Goal: Transaction & Acquisition: Purchase product/service

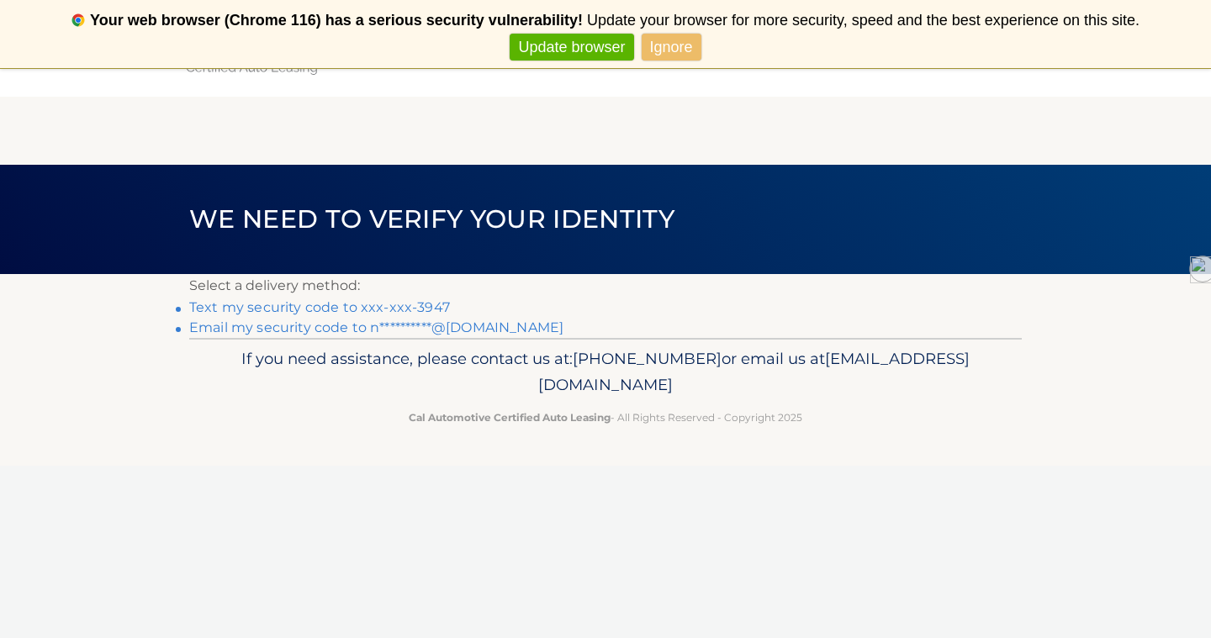
click at [340, 305] on link "Text my security code to xxx-xxx-3947" at bounding box center [319, 307] width 261 height 16
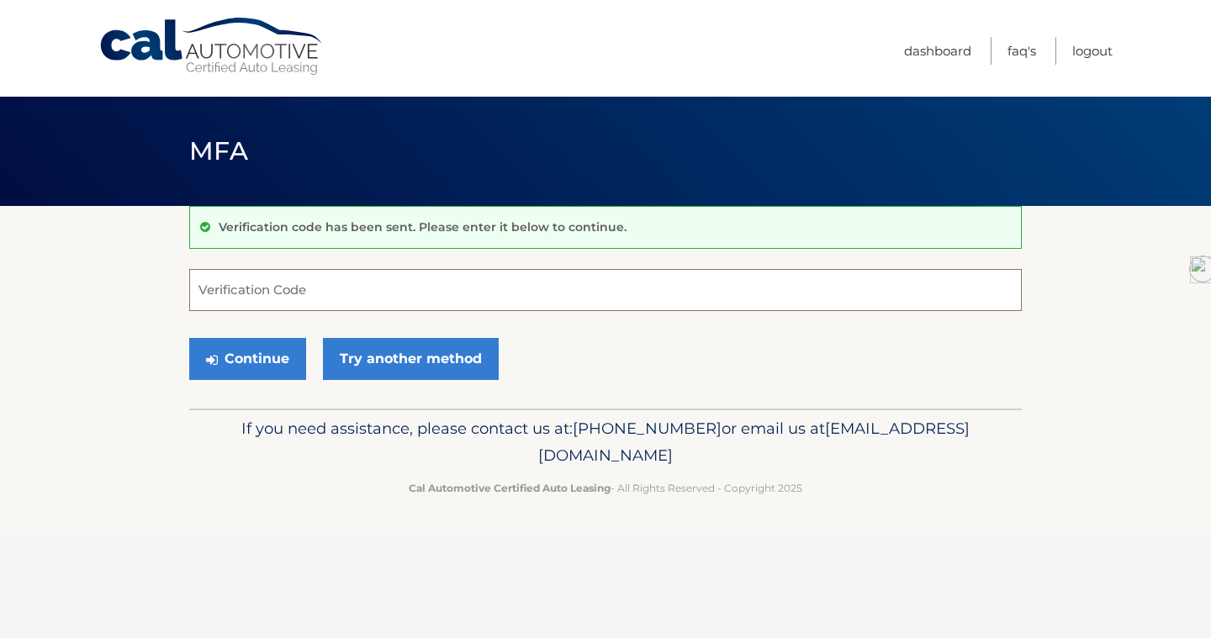
click at [340, 305] on input "Verification Code" at bounding box center [605, 290] width 832 height 42
type input "088310"
click at [256, 356] on button "Continue" at bounding box center [247, 359] width 117 height 42
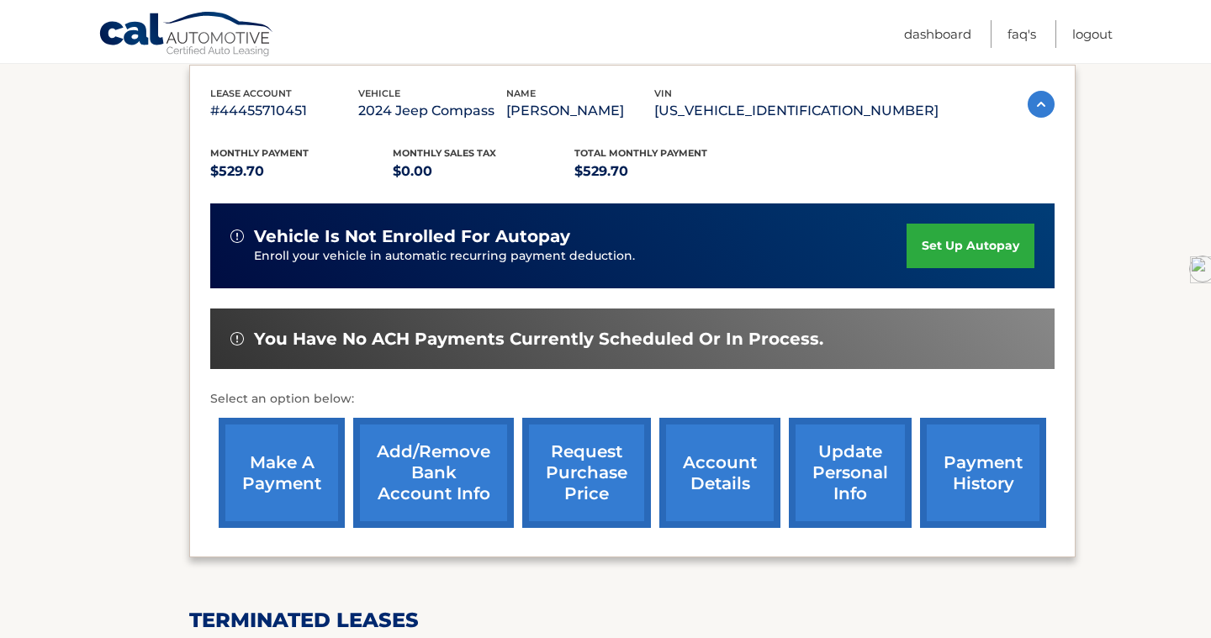
scroll to position [303, 0]
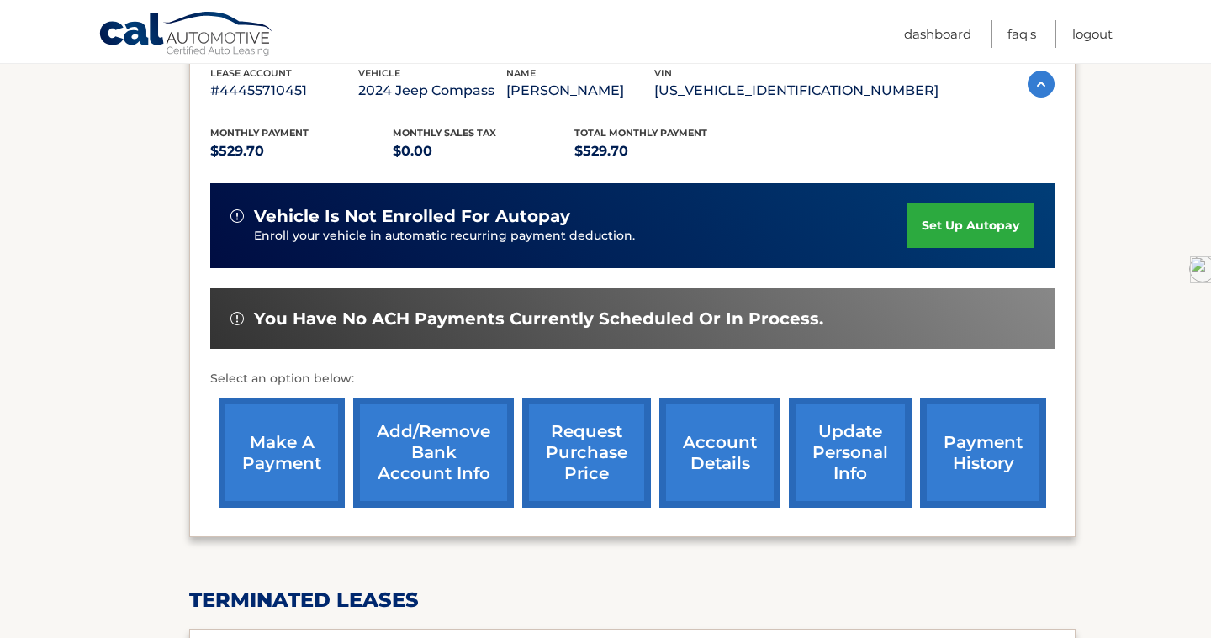
click at [276, 454] on link "make a payment" at bounding box center [282, 453] width 126 height 110
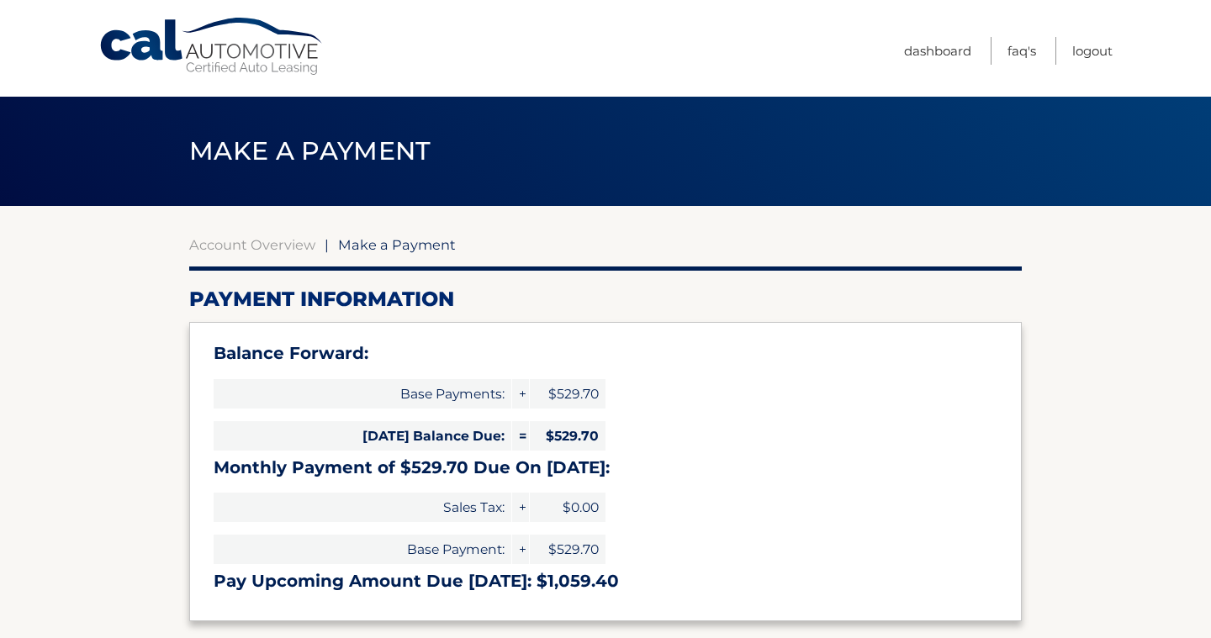
select select "YjFhZDBlMzgtMGVhNy00YzA1LWExNjItMDM1NTdjM2Y1NzFi"
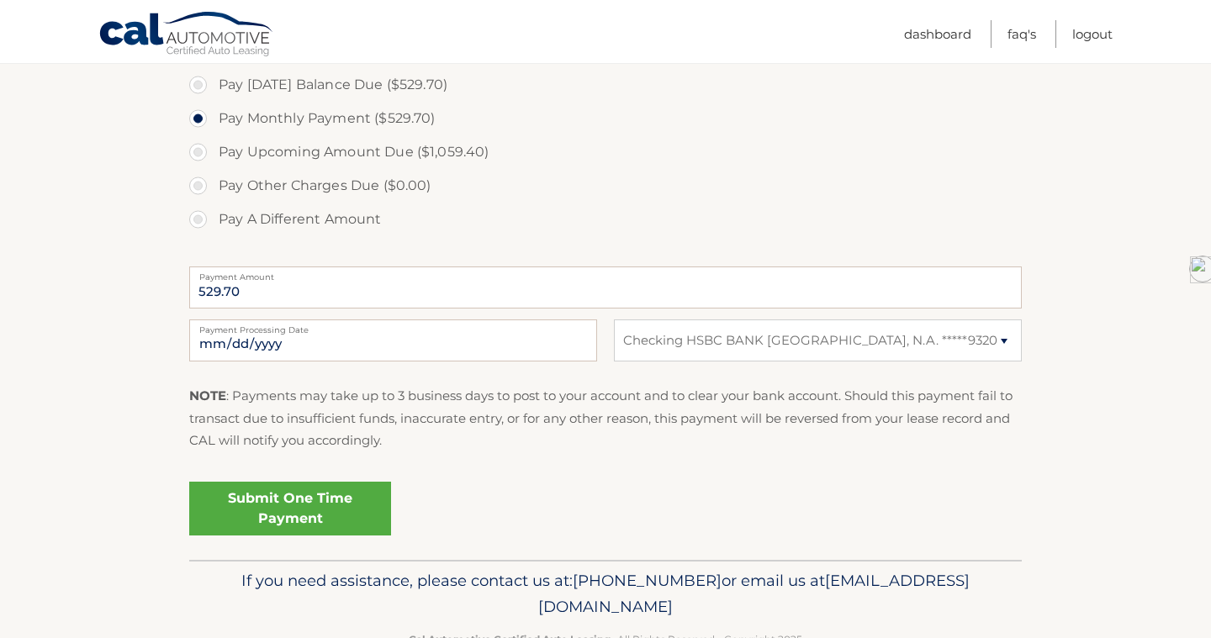
scroll to position [590, 0]
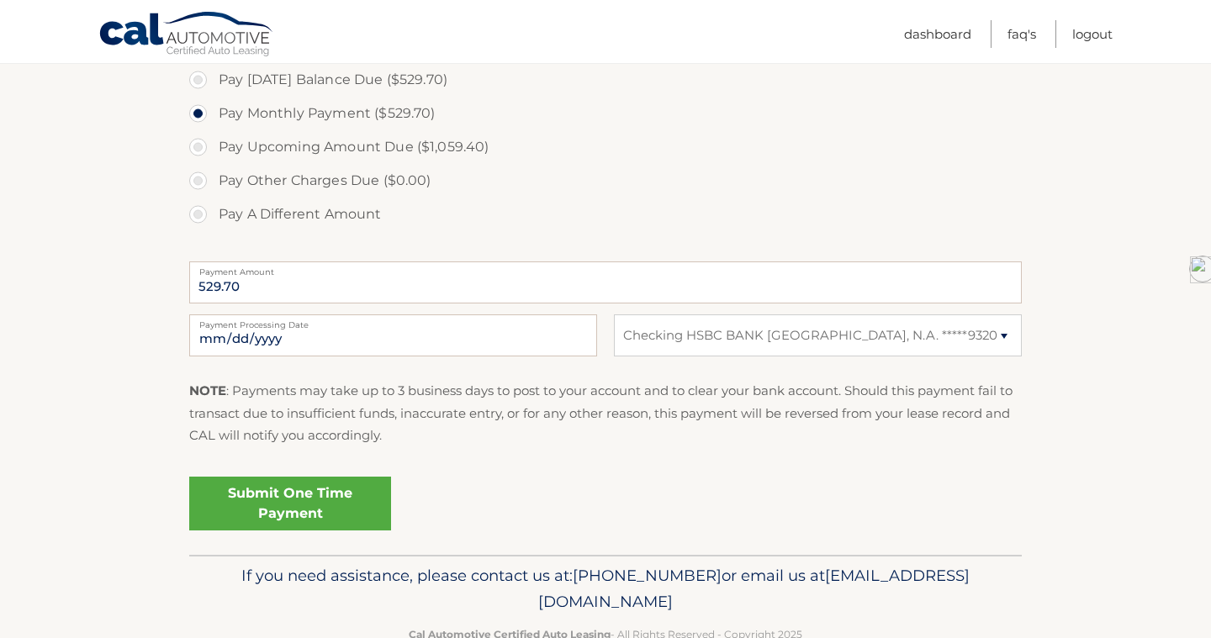
click at [300, 504] on link "Submit One Time Payment" at bounding box center [290, 504] width 202 height 54
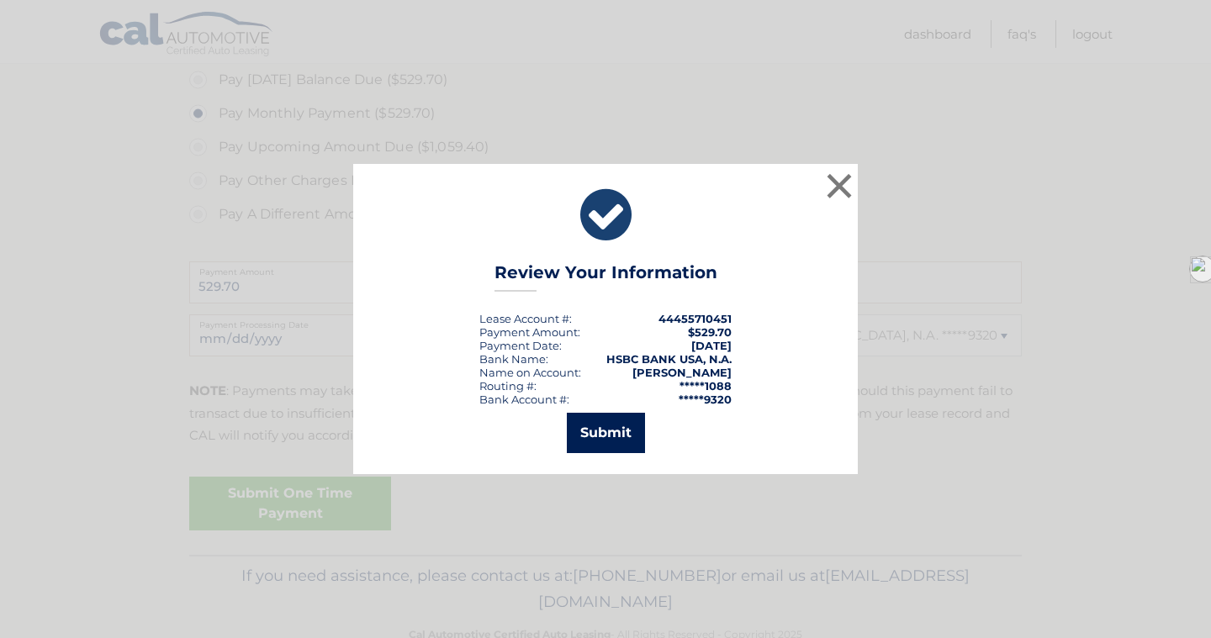
click at [615, 429] on button "Submit" at bounding box center [606, 433] width 78 height 40
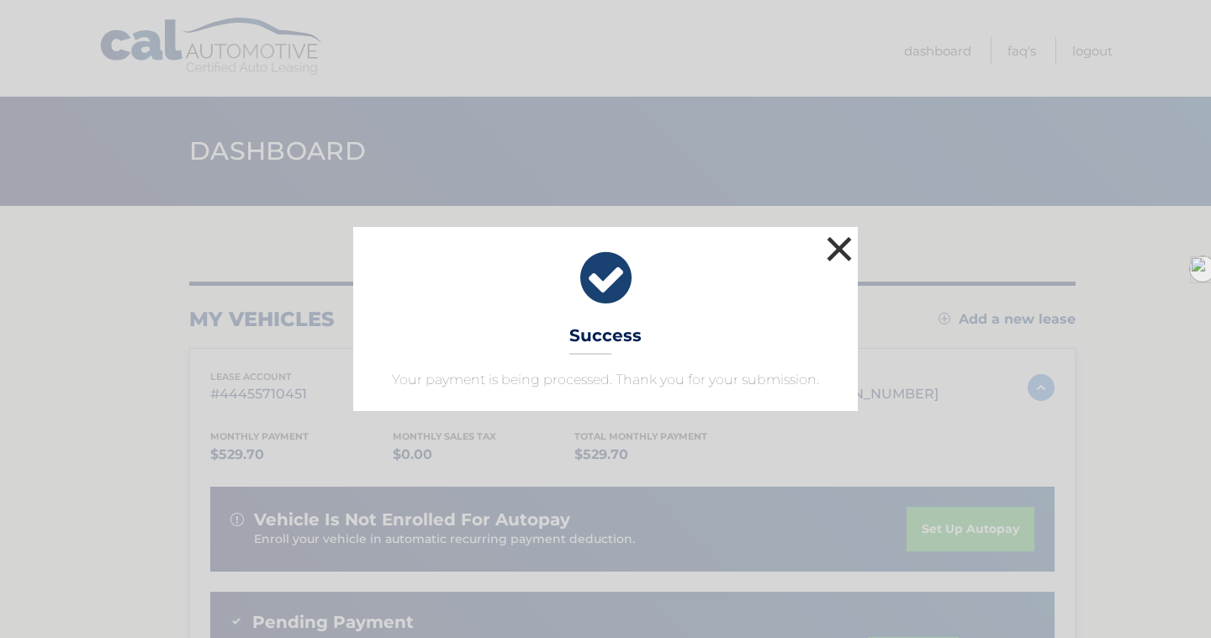
click at [840, 246] on button "×" at bounding box center [839, 249] width 34 height 34
